Goal: Task Accomplishment & Management: Complete application form

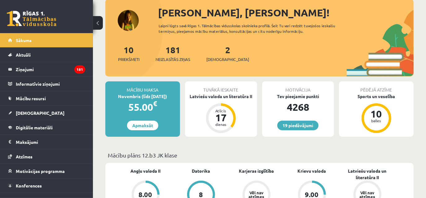
scroll to position [37, 0]
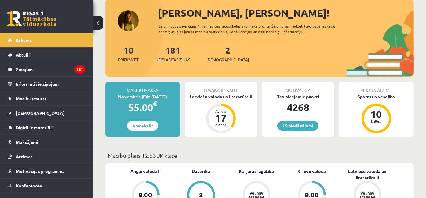
click at [134, 55] on div "10 Priekšmeti" at bounding box center [128, 53] width 21 height 19
click at [134, 60] on span "Priekšmeti" at bounding box center [128, 60] width 21 height 6
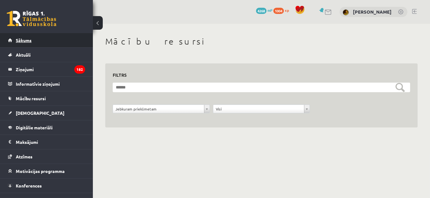
click at [53, 36] on link "Sākums" at bounding box center [46, 40] width 77 height 14
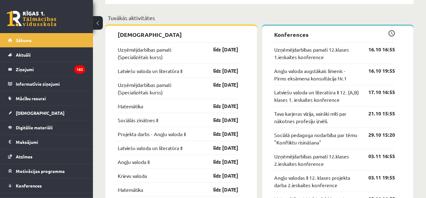
scroll to position [490, 0]
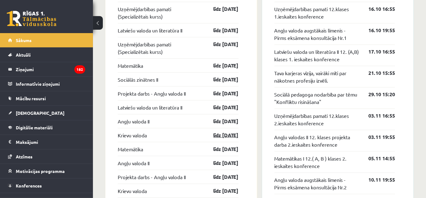
scroll to position [548, 0]
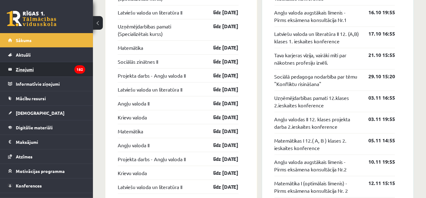
click at [67, 74] on legend "Ziņojumi 182" at bounding box center [50, 69] width 69 height 14
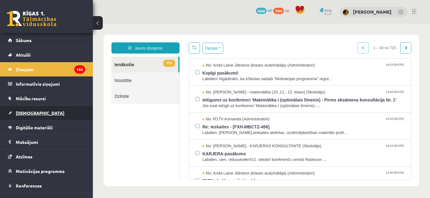
click at [34, 115] on link "[DEMOGRAPHIC_DATA]" at bounding box center [46, 113] width 77 height 14
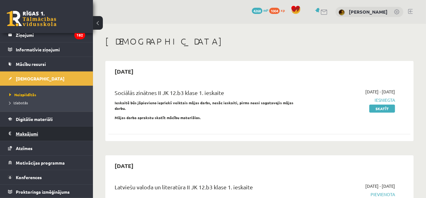
scroll to position [34, 0]
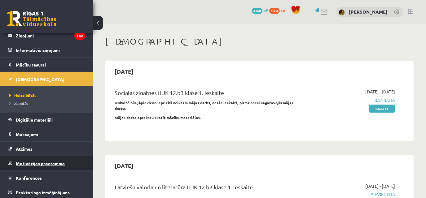
click at [48, 157] on link "Motivācijas programma" at bounding box center [46, 163] width 77 height 14
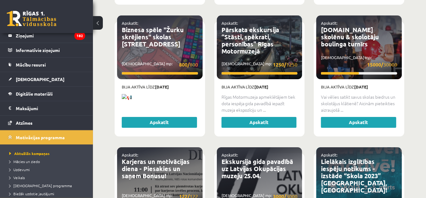
scroll to position [1384, 0]
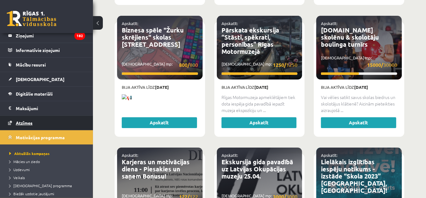
click at [48, 124] on link "Atzīmes" at bounding box center [46, 123] width 77 height 14
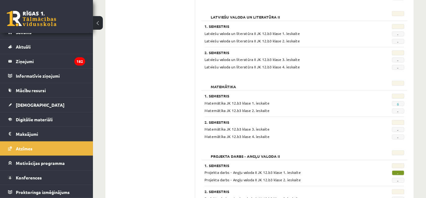
scroll to position [301, 0]
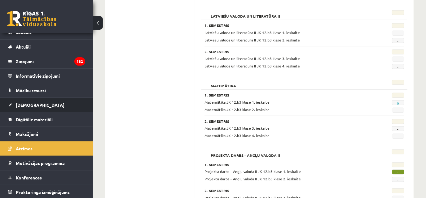
click at [35, 100] on link "[DEMOGRAPHIC_DATA]" at bounding box center [46, 105] width 77 height 14
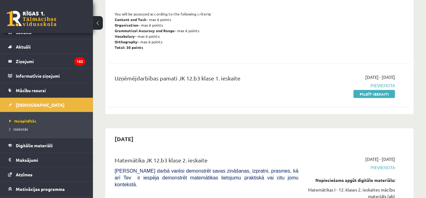
scroll to position [358, 0]
click at [359, 94] on link "Pildīt ieskaiti" at bounding box center [374, 94] width 42 height 8
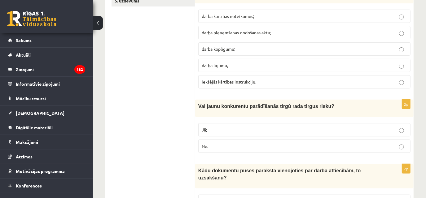
scroll to position [102, 0]
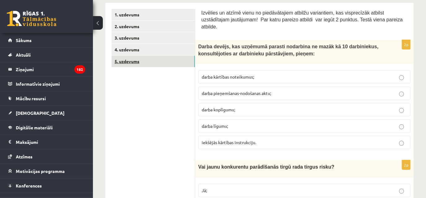
click at [168, 59] on link "5. uzdevums" at bounding box center [153, 61] width 83 height 11
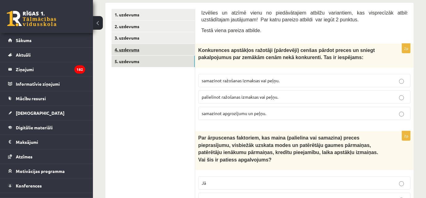
click at [169, 53] on link "4. uzdevums" at bounding box center [153, 49] width 83 height 11
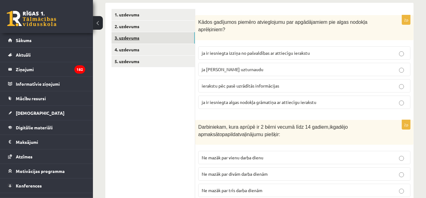
click at [173, 41] on link "3. uzdevums" at bounding box center [153, 37] width 83 height 11
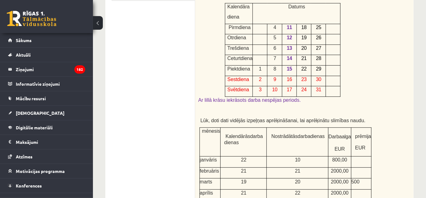
scroll to position [62, 0]
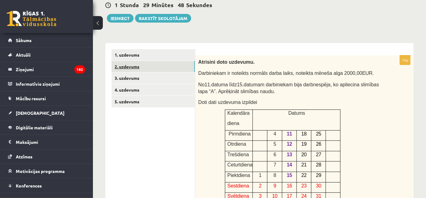
click at [168, 63] on link "2. uzdevums" at bounding box center [153, 66] width 83 height 11
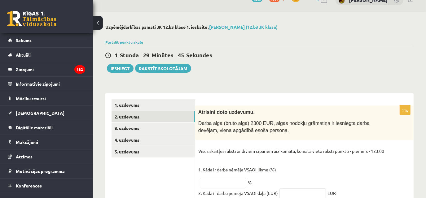
scroll to position [0, 0]
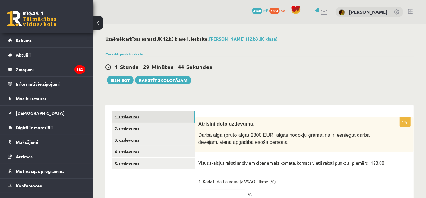
click at [170, 116] on link "1. uzdevums" at bounding box center [153, 116] width 83 height 11
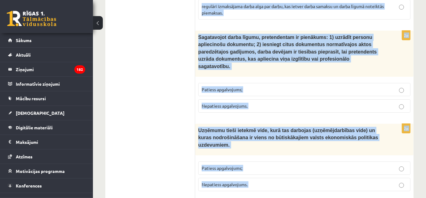
scroll to position [1545, 0]
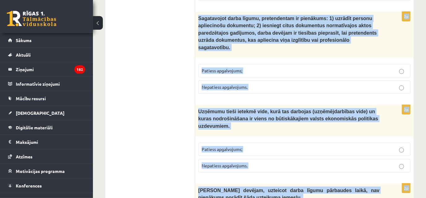
drag, startPoint x: 202, startPoint y: 112, endPoint x: 298, endPoint y: 208, distance: 136.0
copy form "Izvēlies un atzīmē vienu no piedāvātajiem atbilžu variantiem, kas visprecīzāk a…"
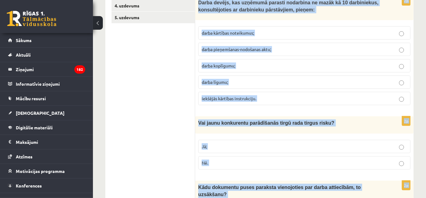
scroll to position [20, 0]
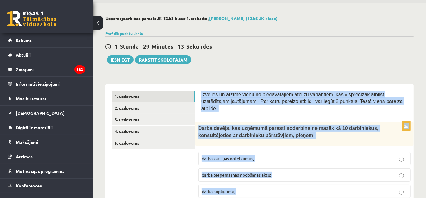
click at [239, 156] on span "darba kārtības noteikumus;" at bounding box center [228, 159] width 52 height 6
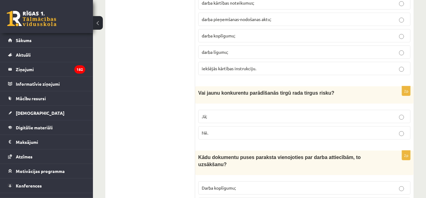
scroll to position [177, 0]
click at [224, 111] on label "Jā;" at bounding box center [304, 116] width 212 height 13
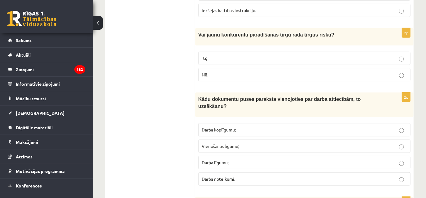
scroll to position [235, 0]
click at [226, 126] on p "Darba koplīgumu;" at bounding box center [304, 129] width 205 height 7
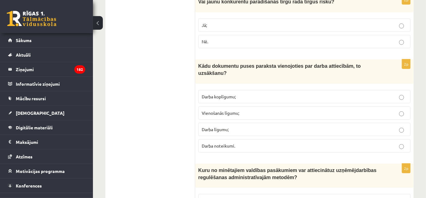
scroll to position [268, 0]
click at [231, 126] on p "Darba līgumu;" at bounding box center [304, 129] width 205 height 7
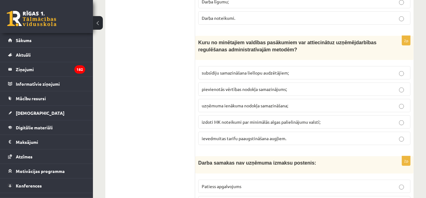
scroll to position [395, 0]
click at [235, 120] on span "izdoti MK noteikumi par minimālās algas palielinājumu valstī;" at bounding box center [261, 123] width 119 height 6
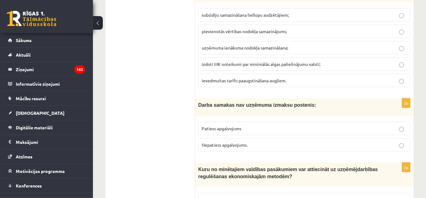
click at [219, 119] on fieldset "Patiess apgalvojums Nepatiess apgalvojums." at bounding box center [304, 136] width 212 height 35
click at [223, 126] on span "Patiess apgalvojums" at bounding box center [222, 129] width 40 height 6
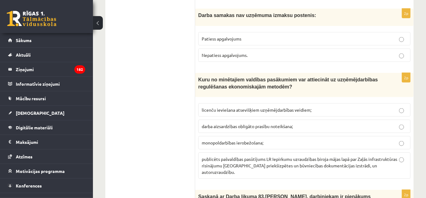
click at [236, 153] on label "publicēts pašvaldības pasūtījums LR Iepirkumu uzraudzības biroja mājas lapā par…" at bounding box center [304, 166] width 212 height 26
click at [231, 52] on span "Nepatiess apgalvojums." at bounding box center [225, 55] width 46 height 6
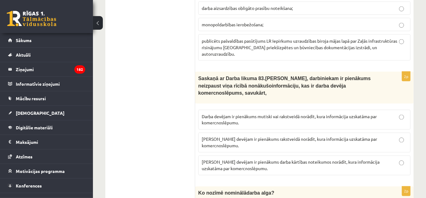
scroll to position [662, 0]
click at [220, 119] on fieldset "Darba devējam ir pienākums mutiski vai rakstveidā norādīt, kura informācija uzs…" at bounding box center [304, 141] width 212 height 71
click at [261, 136] on span "Darba devējam ir pienākums rakstveidā norādīt, kura informācija uzskatāma par k…" at bounding box center [289, 142] width 175 height 12
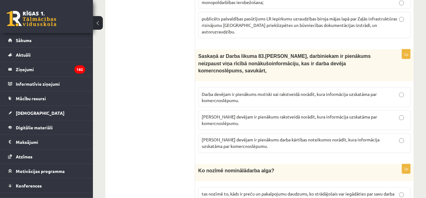
scroll to position [717, 0]
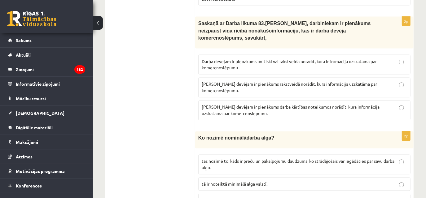
click at [232, 158] on p "tas nozīmē to, kāds ir preču un pakalpojumu daudzums, ko strādājošais var iegād…" at bounding box center [304, 164] width 205 height 13
click at [264, 198] on span "tas nozīmē to naudas daudzumu, ko strādājošais saņem par savu darbu." at bounding box center [270, 201] width 136 height 6
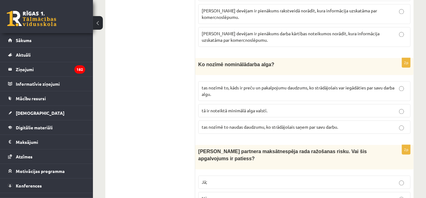
scroll to position [791, 0]
click at [248, 195] on p "Nē." at bounding box center [304, 198] width 205 height 7
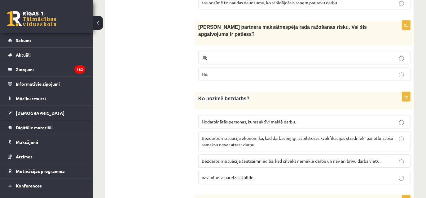
scroll to position [915, 0]
click at [209, 131] on label "Bezdarbs ir situācija ekonomikā, kad darbaspējīgi, atbilstošas kvalifikācijas s…" at bounding box center [304, 141] width 212 height 20
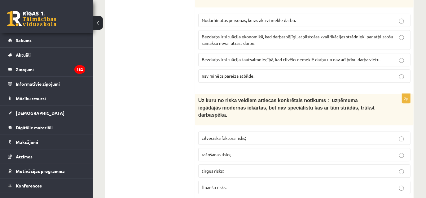
scroll to position [1017, 0]
click at [229, 148] on label "ražošanas risks;" at bounding box center [304, 154] width 212 height 13
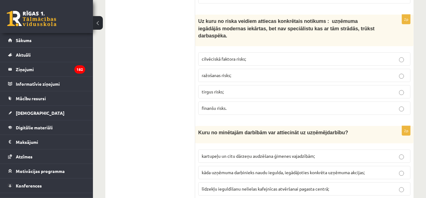
scroll to position [1096, 0]
click at [229, 186] on span "līdzekļu ieguldīšanu nelielas kafejnīcas atvēršanai pagasta centrā;" at bounding box center [265, 189] width 127 height 6
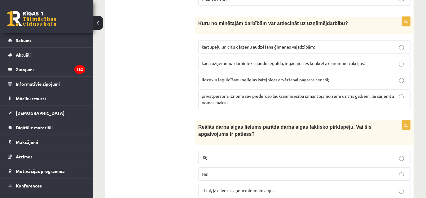
scroll to position [1206, 0]
click at [236, 151] on label "Jā;" at bounding box center [304, 157] width 212 height 13
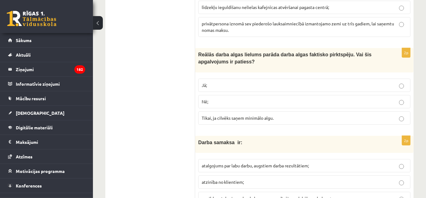
scroll to position [1279, 0]
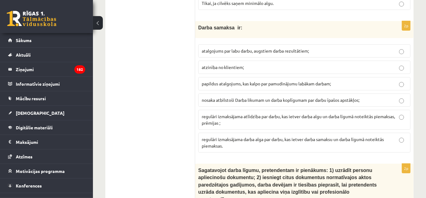
scroll to position [1468, 0]
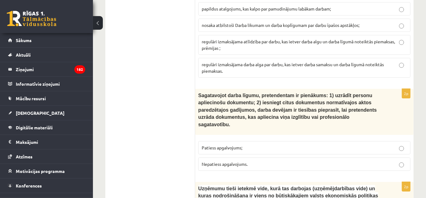
click at [230, 145] on span "Patiess apgalvojums;" at bounding box center [222, 148] width 41 height 6
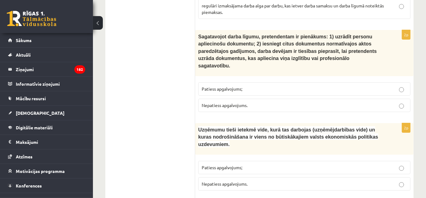
scroll to position [1527, 0]
click at [240, 161] on label "Patiess apgalvojums;" at bounding box center [304, 167] width 212 height 13
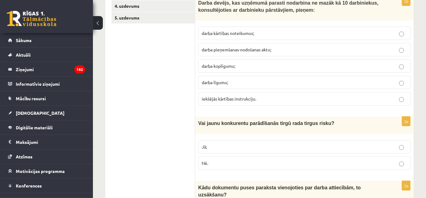
scroll to position [0, 0]
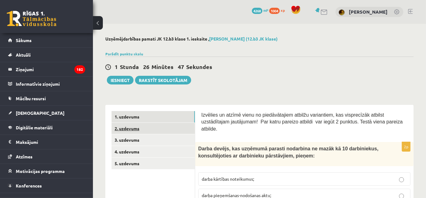
click at [171, 131] on link "2. uzdevums" at bounding box center [153, 128] width 83 height 11
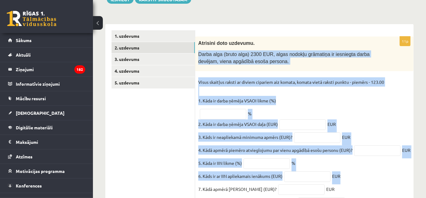
scroll to position [187, 0]
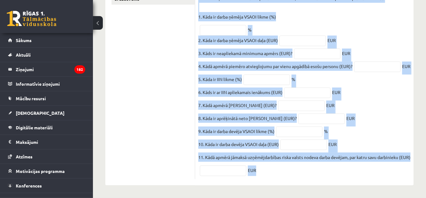
drag, startPoint x: 199, startPoint y: 59, endPoint x: 332, endPoint y: 174, distance: 176.6
click at [332, 174] on div "11p Atrisini doto uzdevumu. Darba alga (bruto alga) 2300 EUR, algas nodokļu grā…" at bounding box center [304, 66] width 218 height 227
copy div "Darba alga (bruto alga) 2300 EUR, algas nodokļu grāmatiņa ir iesniegta darba de…"
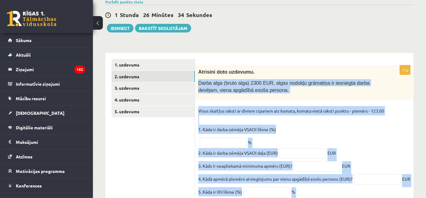
scroll to position [52, 0]
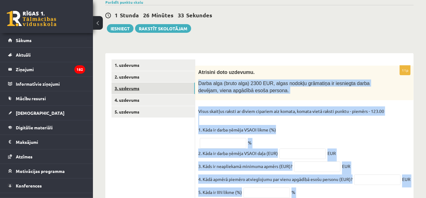
click at [178, 88] on link "3. uzdevums" at bounding box center [153, 88] width 83 height 11
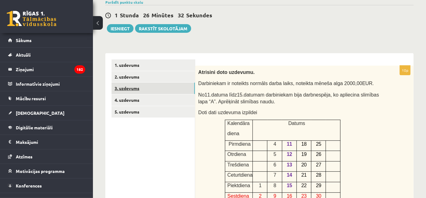
scroll to position [0, 0]
click at [175, 97] on link "4. uzdevums" at bounding box center [153, 99] width 83 height 11
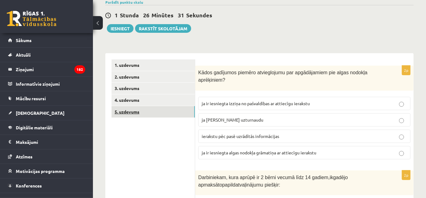
click at [172, 113] on link "5. uzdevums" at bounding box center [153, 111] width 83 height 11
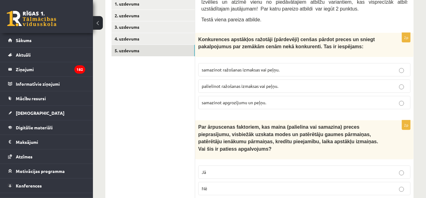
scroll to position [37, 0]
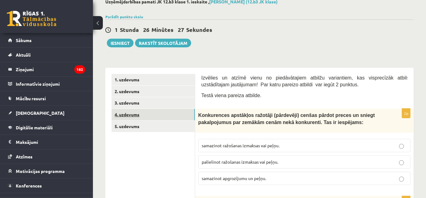
click at [164, 112] on link "4. uzdevums" at bounding box center [153, 114] width 83 height 11
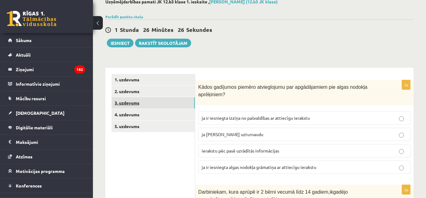
click at [173, 105] on link "3. uzdevums" at bounding box center [153, 102] width 83 height 11
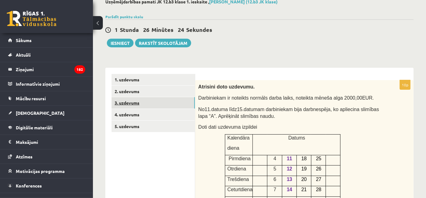
scroll to position [0, 0]
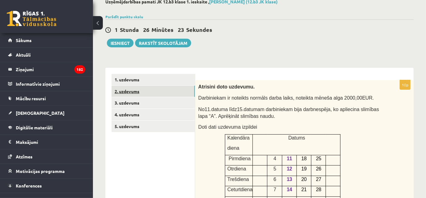
click at [178, 94] on link "2. uzdevums" at bounding box center [153, 91] width 83 height 11
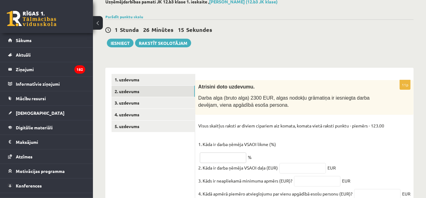
click at [232, 156] on input "text" at bounding box center [223, 158] width 46 height 11
click at [207, 156] on input "*****" at bounding box center [223, 158] width 46 height 11
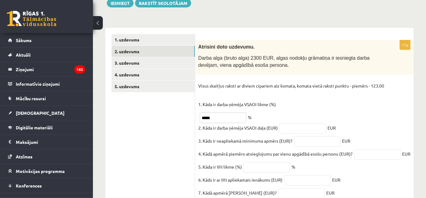
scroll to position [79, 0]
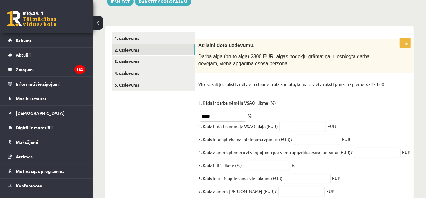
type input "*****"
click at [318, 124] on input "text" at bounding box center [302, 127] width 46 height 11
type input "******"
click at [314, 138] on input "text" at bounding box center [317, 140] width 46 height 11
type input "******"
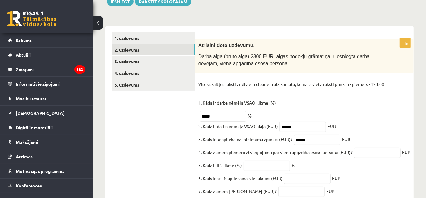
click at [373, 160] on fieldset "Visus skaitļus raksti ar diviem cipariem aiz komata, komata vietā raksti punktu…" at bounding box center [304, 171] width 212 height 183
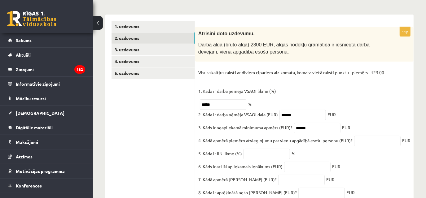
scroll to position [91, 0]
click at [208, 106] on input "*****" at bounding box center [223, 104] width 46 height 11
type input "*****"
click at [291, 115] on input "******" at bounding box center [302, 115] width 46 height 11
type input "******"
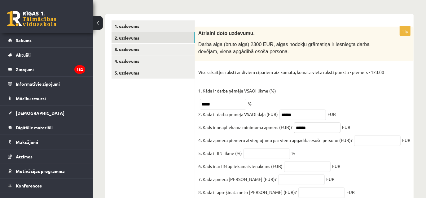
click at [304, 125] on input "******" at bounding box center [317, 128] width 46 height 11
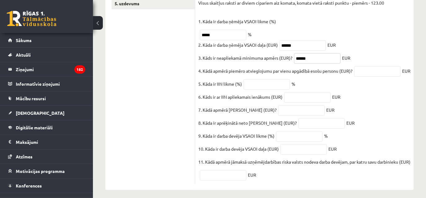
scroll to position [160, 0]
type input "******"
click at [381, 74] on input "text" at bounding box center [377, 71] width 46 height 11
type input "******"
click at [268, 90] on input "text" at bounding box center [267, 84] width 46 height 11
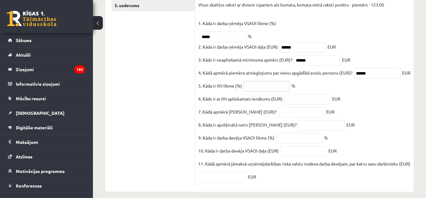
scroll to position [158, 0]
type input "*****"
click at [289, 105] on input "text" at bounding box center [307, 100] width 46 height 11
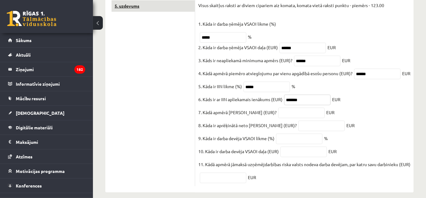
type input "*******"
click at [288, 118] on input "text" at bounding box center [301, 113] width 46 height 11
type input "******"
click at [298, 131] on input "text" at bounding box center [321, 126] width 46 height 11
type input "*******"
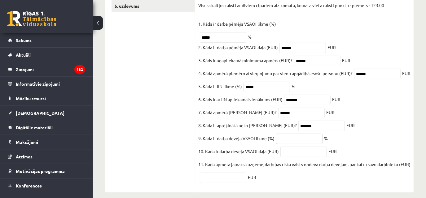
click at [291, 144] on input "text" at bounding box center [299, 139] width 46 height 11
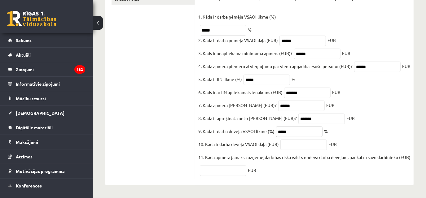
type input "*****"
click at [281, 140] on input "text" at bounding box center [303, 145] width 46 height 11
type input "******"
click at [224, 177] on div "11p Atrisini doto uzdevumu. Darba alga (bruto alga) 2300 EUR, algas nodokļu grā…" at bounding box center [304, 66] width 218 height 227
click at [216, 172] on input "text" at bounding box center [223, 171] width 46 height 11
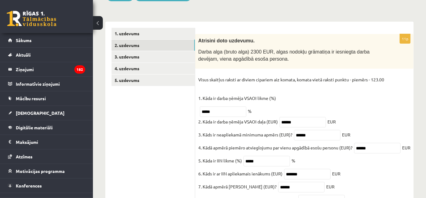
scroll to position [83, 0]
type input "****"
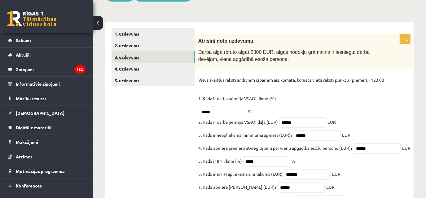
click at [152, 61] on link "3. uzdevums" at bounding box center [153, 56] width 83 height 11
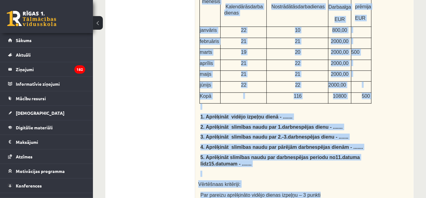
scroll to position [325, 0]
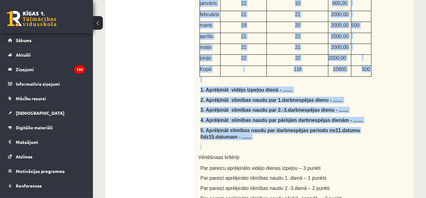
drag, startPoint x: 198, startPoint y: 42, endPoint x: 357, endPoint y: 146, distance: 189.7
click at [357, 146] on div "Atrisini doto uzdevumu. Darbiniekam ir noteikts normāls darba laiks, noteikta m…" at bounding box center [304, 5] width 218 height 427
click at [327, 83] on div "Atrisini doto uzdevumu. Darbiniekam ir noteikts normāls darba laiks, noteikta m…" at bounding box center [304, 5] width 218 height 427
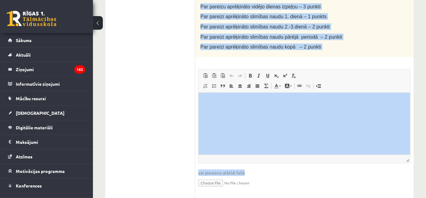
scroll to position [487, 0]
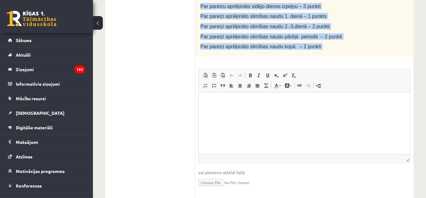
drag, startPoint x: 197, startPoint y: 35, endPoint x: 363, endPoint y: 55, distance: 167.3
copy div "Atrisini doto uzdevumu. Darbiniekam ir noteikts normāls darba laiks, noteikta m…"
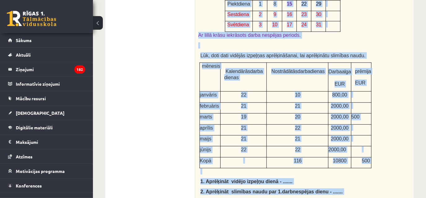
scroll to position [231, 0]
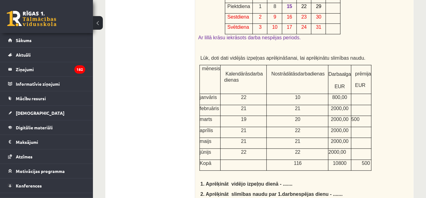
click at [182, 71] on ul "1. uzdevums 2. uzdevums 3. uzdevums 4. uzdevums 5. uzdevums" at bounding box center [154, 167] width 84 height 574
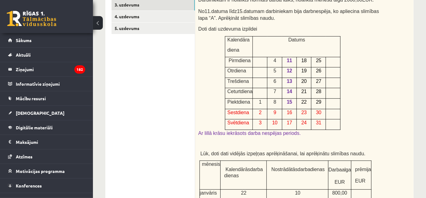
scroll to position [135, 0]
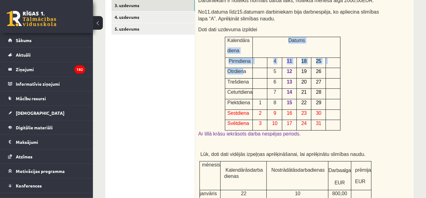
drag, startPoint x: 226, startPoint y: 53, endPoint x: 243, endPoint y: 74, distance: 27.0
click at [243, 74] on tbody "Kalendāra diena Datums Pirmdiena 4 11 18 25 Otrdiena 5 12 19 26 Trešdiena 6 13 …" at bounding box center [282, 84] width 115 height 94
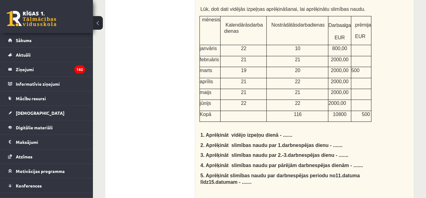
scroll to position [280, 0]
click at [398, 30] on div "Atrisini doto uzdevumu. Darbiniekam ir noteikts normāls darba laiks, noteikta m…" at bounding box center [304, 50] width 218 height 427
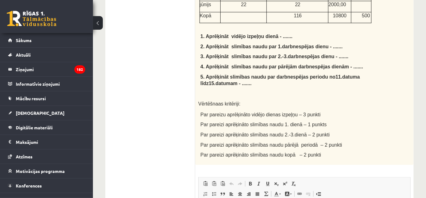
scroll to position [424, 0]
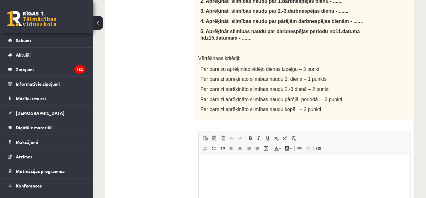
click at [237, 165] on p "Editor, wiswyg-editor-user-answer-47433999419780" at bounding box center [303, 164] width 199 height 7
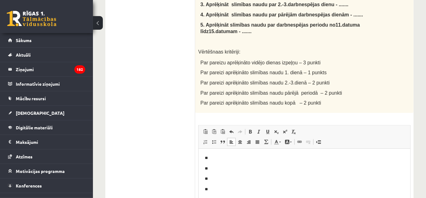
click at [215, 162] on body "** ** ** ** **" at bounding box center [303, 179] width 199 height 48
click at [214, 158] on p "**" at bounding box center [304, 158] width 200 height 7
click at [213, 163] on body "******** ** ** ** **" at bounding box center [303, 179] width 199 height 48
click at [213, 184] on body "******** ******* ** ** **" at bounding box center [303, 179] width 199 height 48
click at [212, 176] on p "**" at bounding box center [304, 179] width 200 height 7
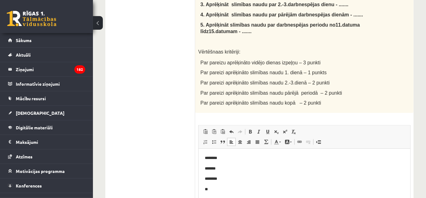
click at [213, 186] on body "******** ******* ******** ** **" at bounding box center [303, 179] width 199 height 48
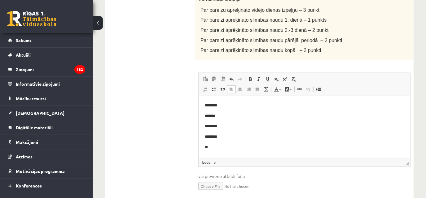
scroll to position [483, 0]
click at [224, 150] on p "**" at bounding box center [304, 147] width 200 height 7
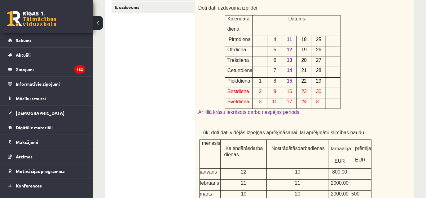
scroll to position [98, 0]
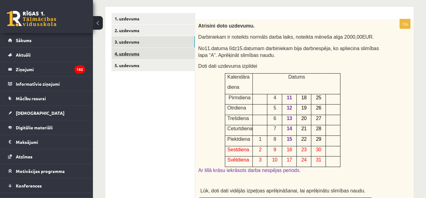
click at [174, 57] on link "4. uzdevums" at bounding box center [153, 53] width 83 height 11
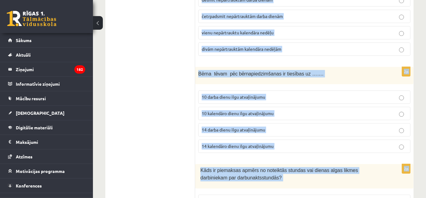
scroll to position [1123, 0]
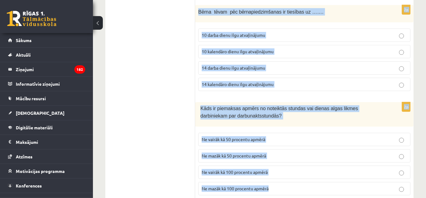
drag, startPoint x: 197, startPoint y: 24, endPoint x: 364, endPoint y: 210, distance: 250.1
copy form "Kādos gadījumos piemēro atvieglojumu par apgādājamiem pie algas nodokļa aprēķin…"
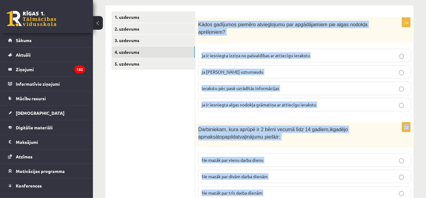
scroll to position [100, 0]
click at [238, 52] on label "ja ir iesniegta izziņa no pašvaldības ar attiecīgu ierakstu" at bounding box center [304, 55] width 212 height 13
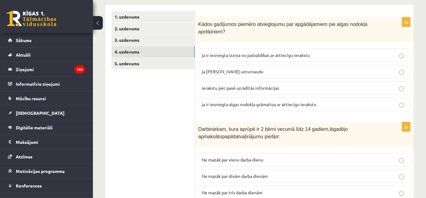
click at [249, 101] on p "ja ir iesniegta algas nodokļa grāmatiņa ar attiecīgu ierakstu" at bounding box center [304, 104] width 205 height 7
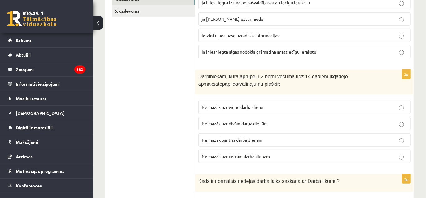
scroll to position [153, 0]
click at [247, 137] on span "Ne mazāk par trīs darba dienām" at bounding box center [232, 140] width 61 height 6
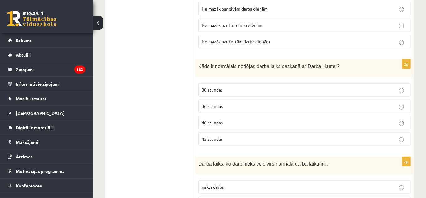
scroll to position [267, 0]
click at [220, 121] on span "40 stundas" at bounding box center [212, 124] width 21 height 6
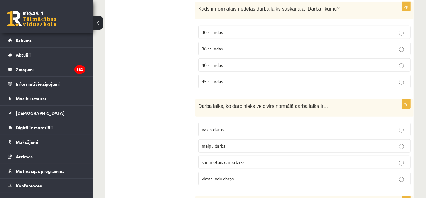
scroll to position [325, 0]
click at [239, 176] on p "virsstundu darbs" at bounding box center [304, 179] width 205 height 7
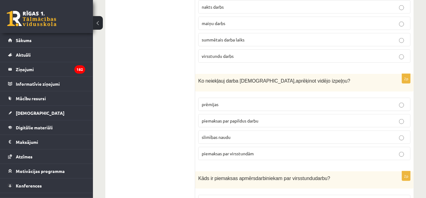
scroll to position [449, 0]
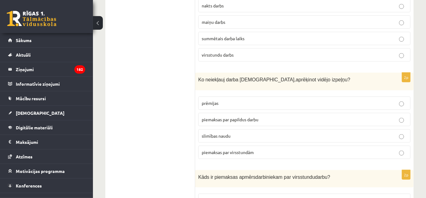
click at [234, 130] on fieldset "prēmijas piemaksas par papildus darbu slimības naudu piemaksas par virsstundām" at bounding box center [304, 128] width 212 height 68
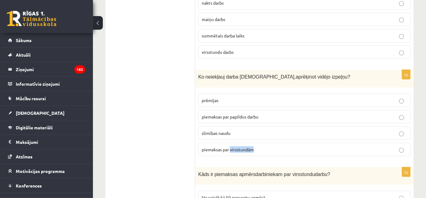
scroll to position [453, 0]
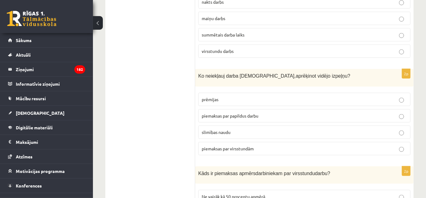
click at [211, 129] on span "slimības naudu" at bounding box center [216, 132] width 29 height 6
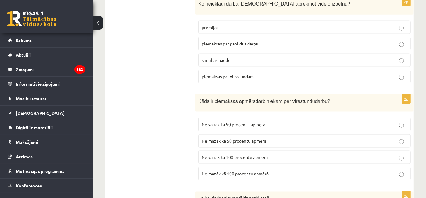
scroll to position [552, 0]
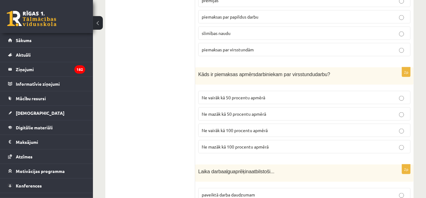
click at [238, 140] on label "Ne mazāk kā 100 procentu apmērā" at bounding box center [304, 146] width 212 height 13
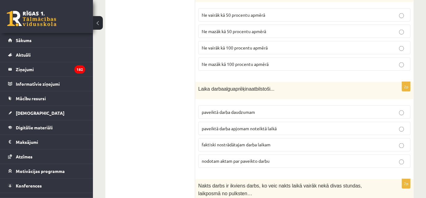
scroll to position [637, 0]
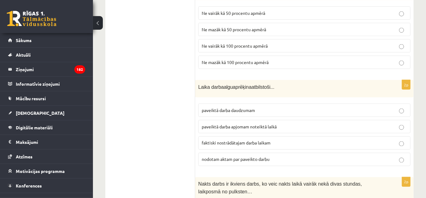
click at [226, 140] on span "faktiski nostrādātajam darba laikam" at bounding box center [236, 143] width 69 height 6
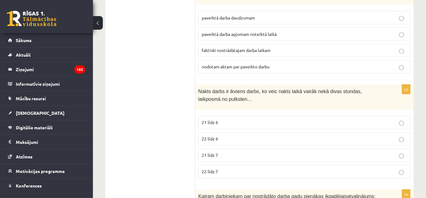
scroll to position [731, 0]
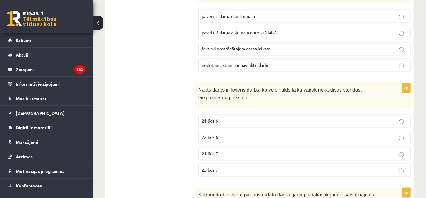
click at [221, 134] on p "22 līdz 6" at bounding box center [304, 137] width 205 height 7
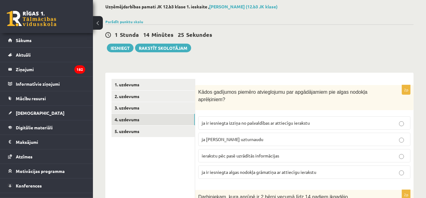
scroll to position [33, 0]
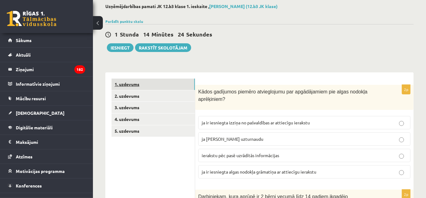
click at [183, 80] on link "1. uzdevums" at bounding box center [153, 84] width 83 height 11
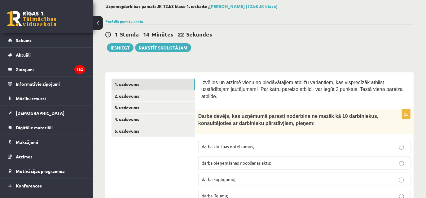
scroll to position [62, 0]
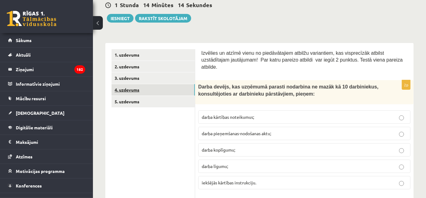
click at [179, 88] on link "4. uzdevums" at bounding box center [153, 89] width 83 height 11
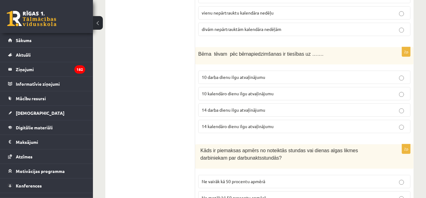
scroll to position [1079, 0]
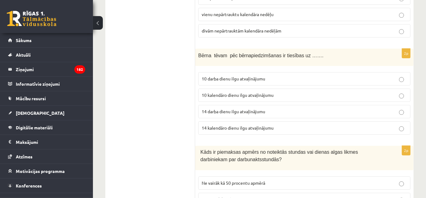
click at [240, 92] on span "10 kalendāro dienu ilgu atvaļinājumu" at bounding box center [238, 95] width 72 height 6
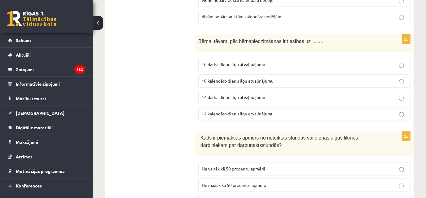
scroll to position [1096, 0]
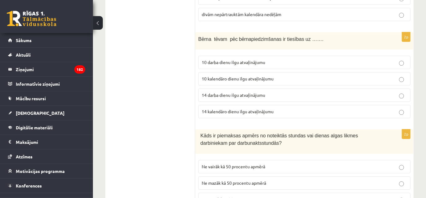
click at [263, 92] on p "14 darba dienu ilgu atvaļinājumu" at bounding box center [304, 95] width 205 height 7
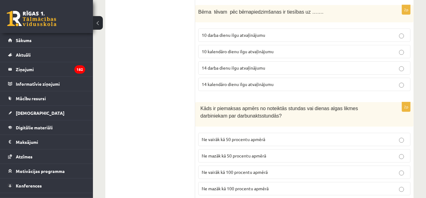
click at [219, 81] on span "14 kalendāro dienu ilgu atvaļinājumu" at bounding box center [238, 84] width 72 height 6
click at [219, 65] on p "14 darba dienu ilgu atvaļinājumu" at bounding box center [304, 68] width 205 height 7
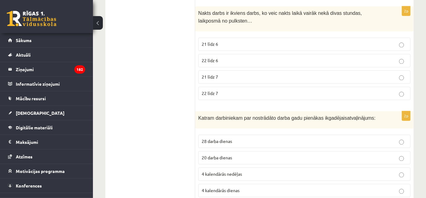
scroll to position [812, 0]
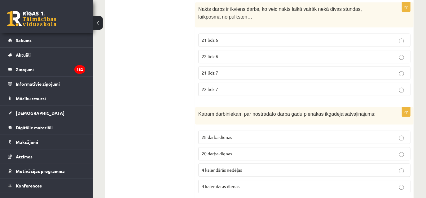
click at [239, 167] on span "4 kalendārās nedēļas" at bounding box center [222, 170] width 40 height 6
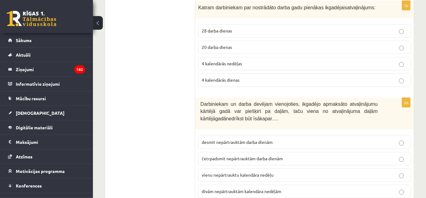
scroll to position [921, 0]
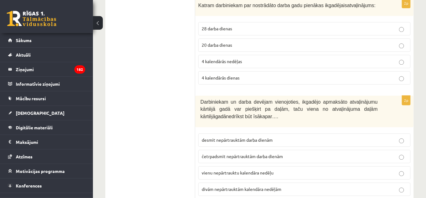
click at [249, 187] on span "divām nepārtrauktām kalendāra nedēļām" at bounding box center [242, 190] width 80 height 6
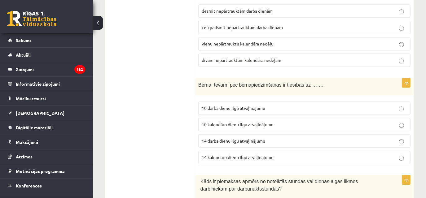
click at [222, 121] on p "10 kalendāro dienu ilgu atvaļinājumu" at bounding box center [304, 124] width 205 height 7
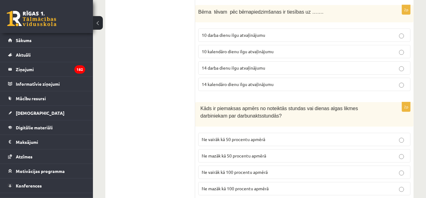
click at [244, 153] on p "Ne mazāk kā 50 procentu apmērā" at bounding box center [304, 156] width 205 height 7
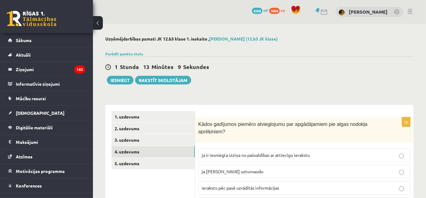
scroll to position [15, 0]
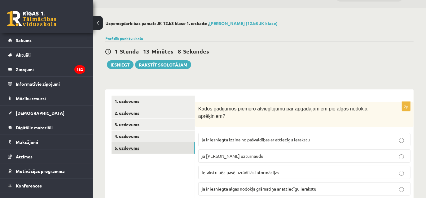
click at [167, 144] on link "5. uzdevums" at bounding box center [153, 148] width 83 height 11
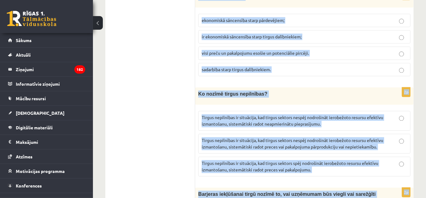
scroll to position [832, 0]
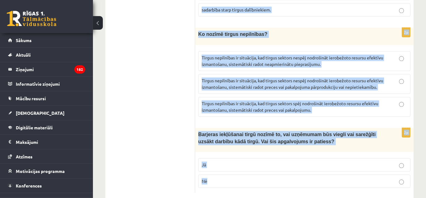
drag, startPoint x: 200, startPoint y: 97, endPoint x: 328, endPoint y: 212, distance: 171.8
copy form "Izvēlies un atzīmē vienu no piedāvātajiem atbilžu variantiem, kas visprecīzāk a…"
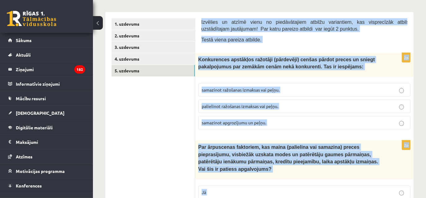
scroll to position [95, 0]
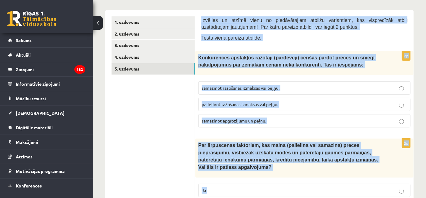
click at [230, 91] on label "samazinot ražošanas izmaksas vai peļņu." at bounding box center [304, 87] width 212 height 13
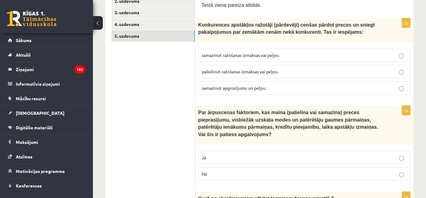
scroll to position [201, 0]
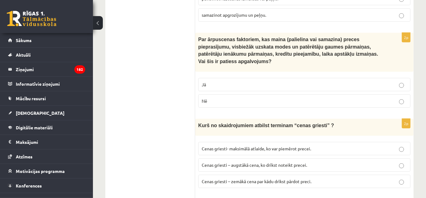
click at [218, 78] on label "Jā" at bounding box center [304, 84] width 212 height 13
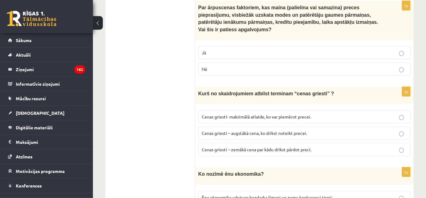
scroll to position [233, 0]
click at [248, 128] on label "Cenas griesti – augstākā cena, ko drīkst noteikt precei." at bounding box center [304, 132] width 212 height 13
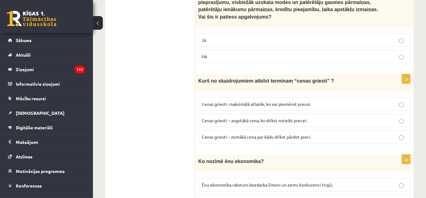
scroll to position [312, 0]
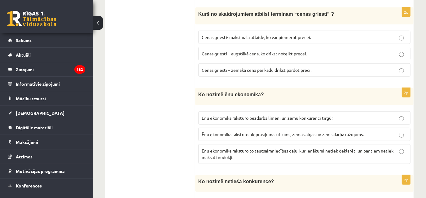
click at [271, 148] on p "Ēnu ekonomika raksturo to tautsaimniecības daļu, kur ienākumi netiek deklarēti …" at bounding box center [304, 154] width 205 height 13
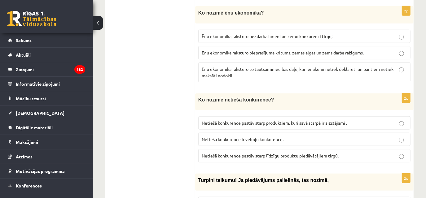
scroll to position [408, 0]
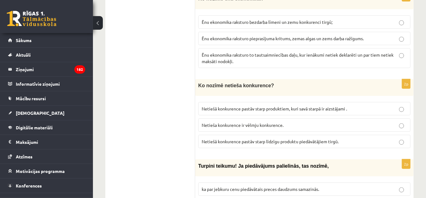
click at [246, 106] on span "Netiešā konkurence pastāv starp produktiem, kuri savā starpā ir aizstājami ." at bounding box center [274, 109] width 145 height 6
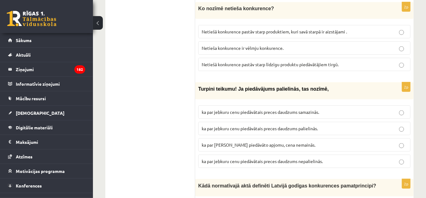
scroll to position [486, 0]
click at [237, 125] on span "ka par jebkuru cenu piedāvātais preces daudzums palielinās." at bounding box center [260, 128] width 116 height 6
click at [249, 107] on label "ka par jebkuru cenu piedāvātais preces daudzums samazinās." at bounding box center [304, 111] width 212 height 13
click at [246, 109] on span "ka par jebkuru cenu piedāvātais preces daudzums samazinās." at bounding box center [260, 112] width 117 height 6
click at [270, 122] on label "ka par jebkuru cenu piedāvātais preces daudzums palielinās." at bounding box center [304, 128] width 212 height 13
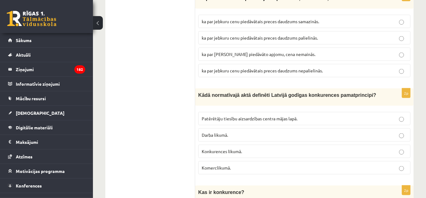
scroll to position [595, 0]
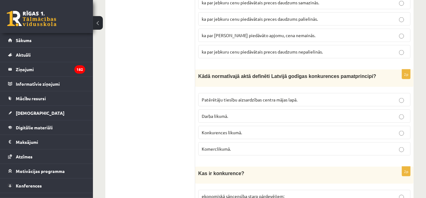
click at [242, 130] on span "Konkurences likumā." at bounding box center [222, 133] width 40 height 6
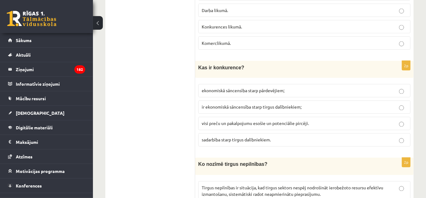
scroll to position [704, 0]
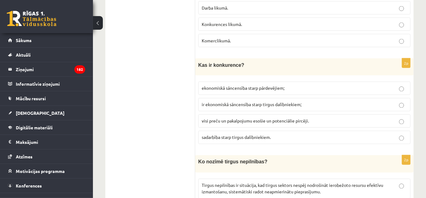
click at [243, 102] on span "ir ekonomiskā sāncensība starp tirgus dalībniekiem;" at bounding box center [252, 105] width 100 height 6
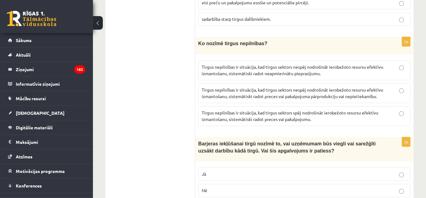
scroll to position [823, 0]
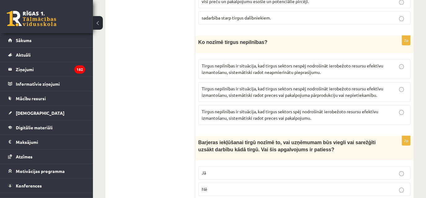
click at [293, 86] on span "Tirgus nepilnības ir situācija, kad tirgus sektors nespēj nodrošināt ierobežoto…" at bounding box center [293, 92] width 182 height 12
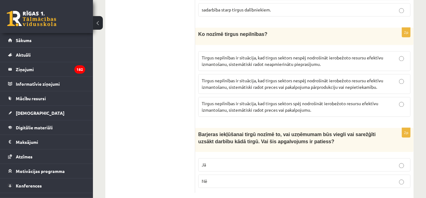
click at [238, 158] on label "Jā" at bounding box center [304, 164] width 212 height 13
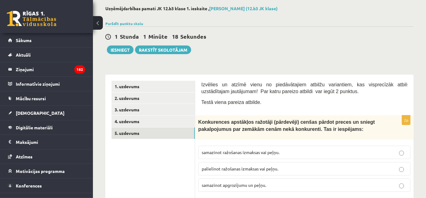
scroll to position [13, 0]
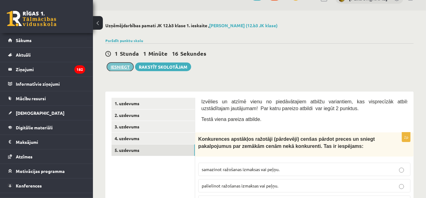
click at [122, 69] on button "Iesniegt" at bounding box center [120, 67] width 27 height 9
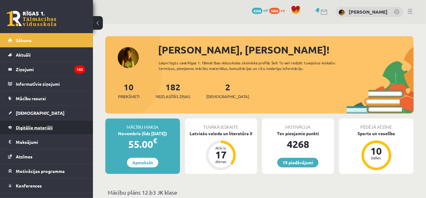
click at [40, 131] on link "Digitālie materiāli" at bounding box center [46, 128] width 77 height 14
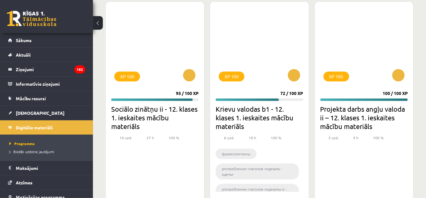
scroll to position [1342, 0]
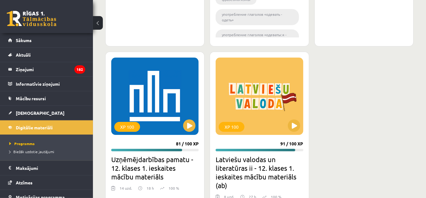
click at [195, 136] on div "XP 100 81 / 100 XP Uzņēmējdarbības pamatu - 12. klases 1. ieskaites mācību mate…" at bounding box center [154, 134] width 99 height 165
click at [190, 126] on button at bounding box center [189, 126] width 12 height 12
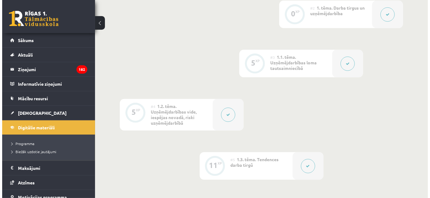
scroll to position [240, 0]
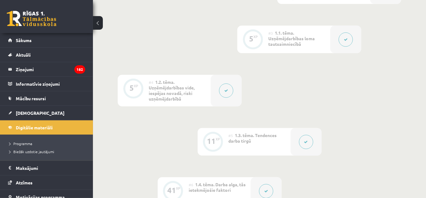
click at [310, 142] on button at bounding box center [306, 142] width 14 height 14
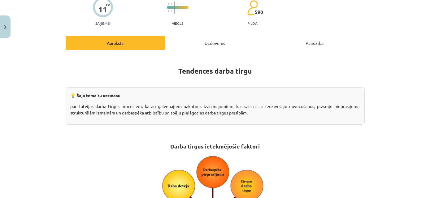
scroll to position [0, 0]
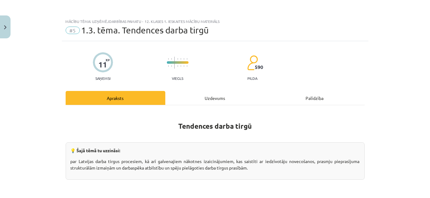
click at [214, 95] on div "Uzdevums" at bounding box center [215, 98] width 100 height 14
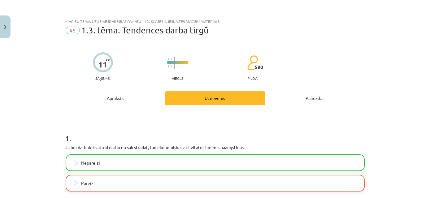
scroll to position [42, 0]
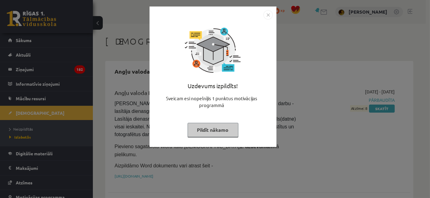
click at [211, 134] on button "Pildīt nākamo" at bounding box center [213, 130] width 51 height 14
